Goal: Task Accomplishment & Management: Manage account settings

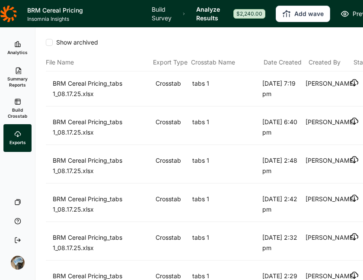
click at [150, 19] on header "BRM Cereal Pricing Insomnia Insights Build Survey Analyze Results $2,240.00 Add…" at bounding box center [181, 13] width 363 height 27
click at [158, 14] on link "Build Survey" at bounding box center [162, 13] width 20 height 27
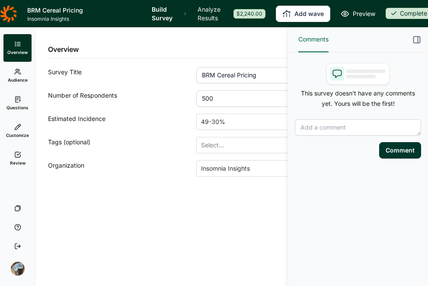
click at [13, 70] on link "Audience" at bounding box center [17, 76] width 28 height 28
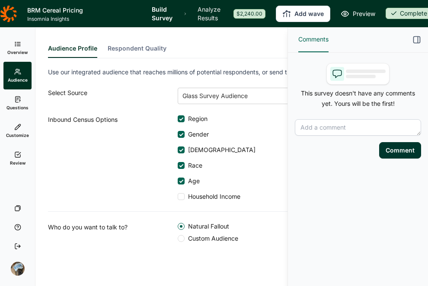
click at [22, 42] on link "Overview" at bounding box center [17, 48] width 28 height 28
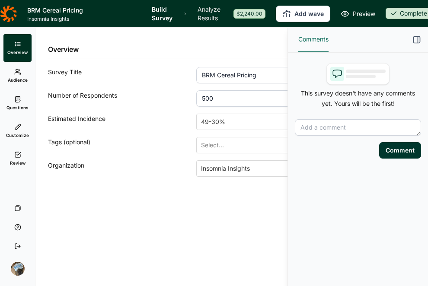
click at [363, 38] on icon "button" at bounding box center [416, 39] width 9 height 9
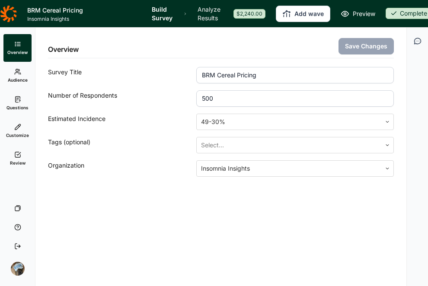
click at [244, 15] on div "$2,240.00" at bounding box center [249, 14] width 32 height 10
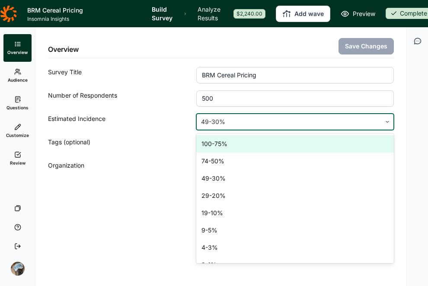
click at [288, 124] on div at bounding box center [289, 122] width 176 height 12
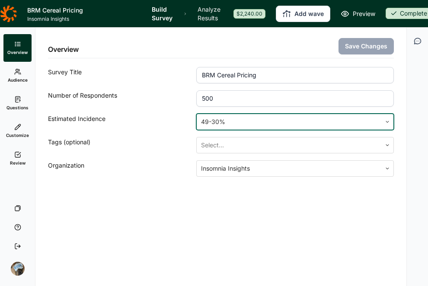
click at [288, 124] on div at bounding box center [289, 122] width 176 height 12
click at [229, 229] on div "Overview Save Changes Survey Title BRM Cereal Pricing Number of Respondents 500…" at bounding box center [220, 157] width 371 height 258
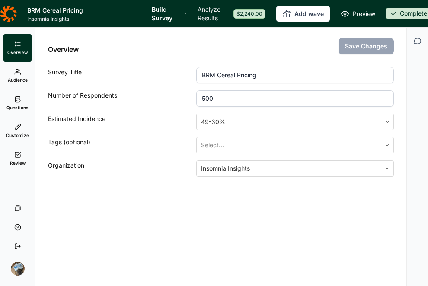
click at [208, 234] on div "Overview Save Changes Survey Title BRM Cereal Pricing Number of Respondents 500…" at bounding box center [220, 157] width 371 height 258
click at [318, 239] on div "Overview Save Changes Survey Title BRM Cereal Pricing Number of Respondents 500…" at bounding box center [220, 157] width 371 height 258
